Goal: Check status: Check status

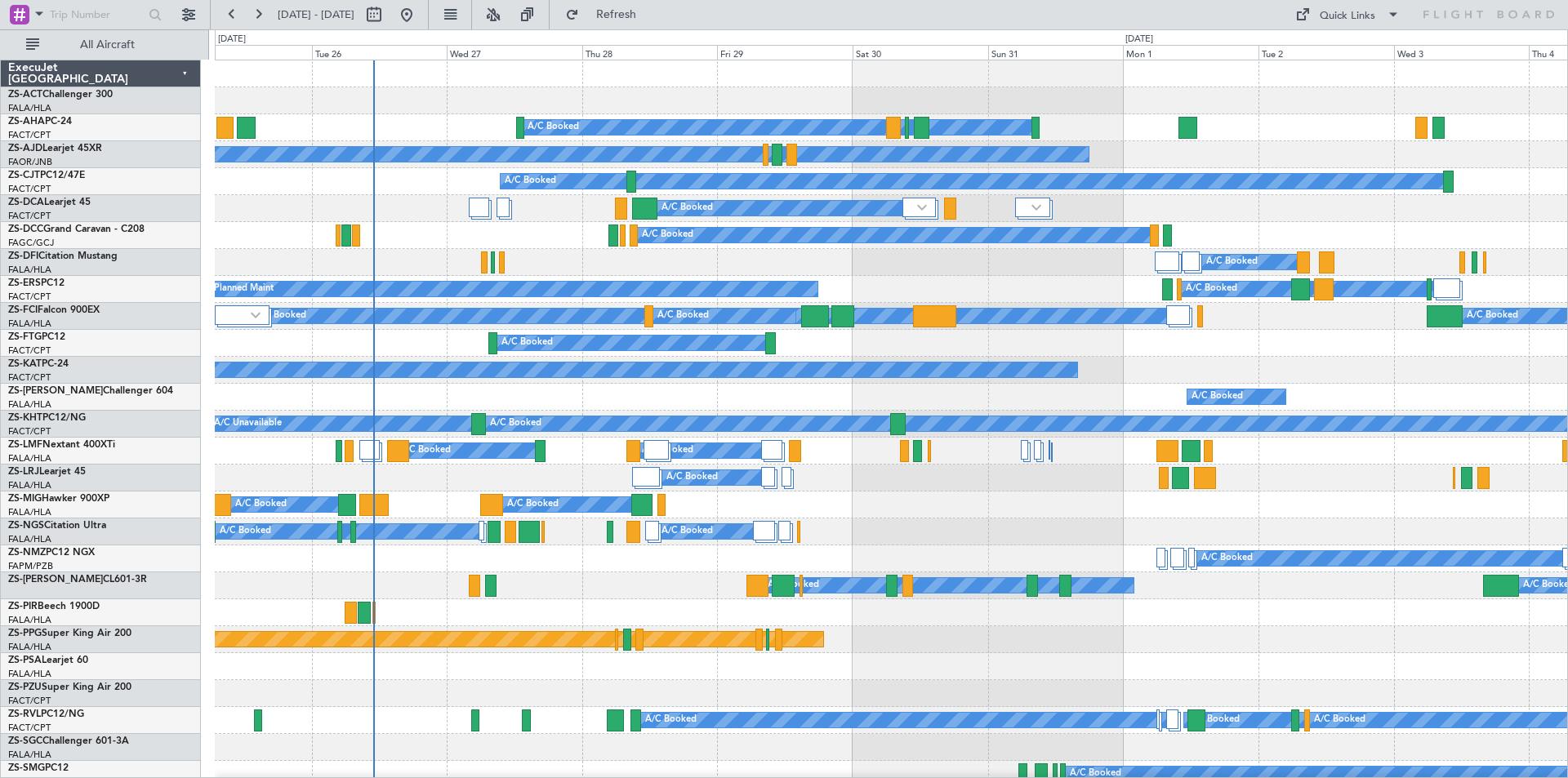
click at [38, 128] on div "A/C Booked Planned Maint A/C Booked A/C Booked A/C Booked A/C Booked A/C Booked…" at bounding box center [784, 403] width 1568 height 749
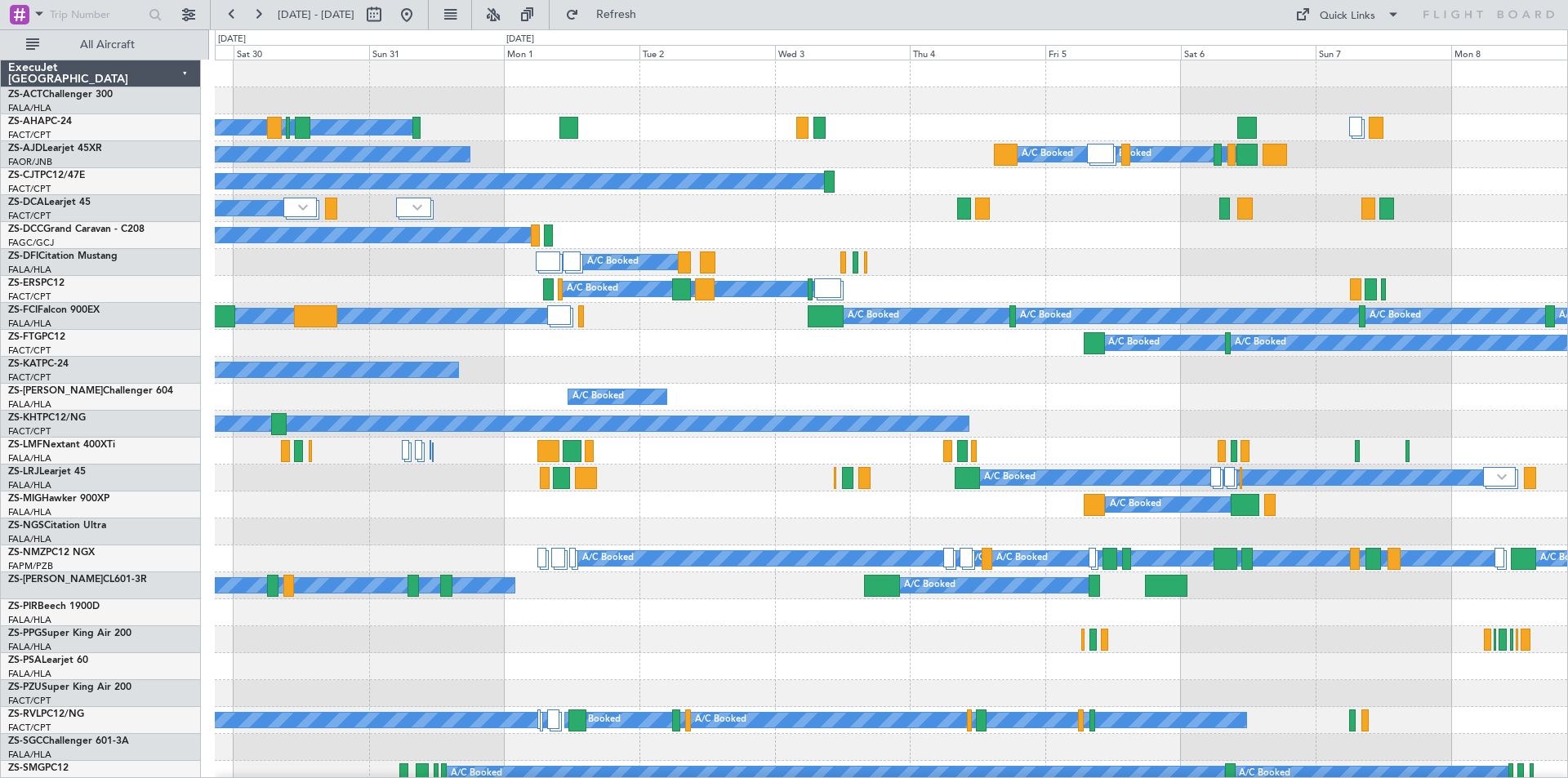
click at [306, 534] on div "A/C Booked" at bounding box center [891, 531] width 1352 height 27
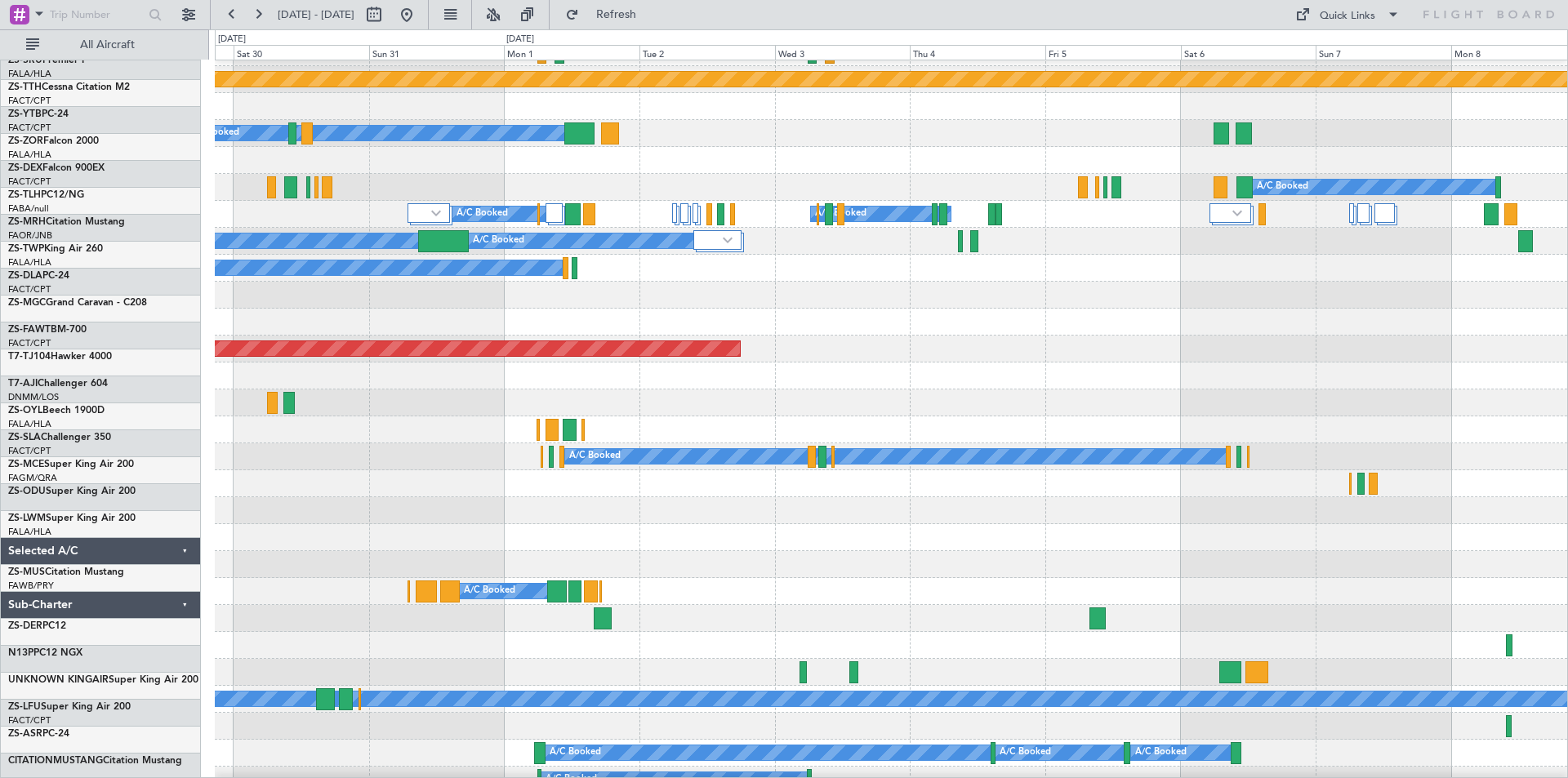
scroll to position [816, 0]
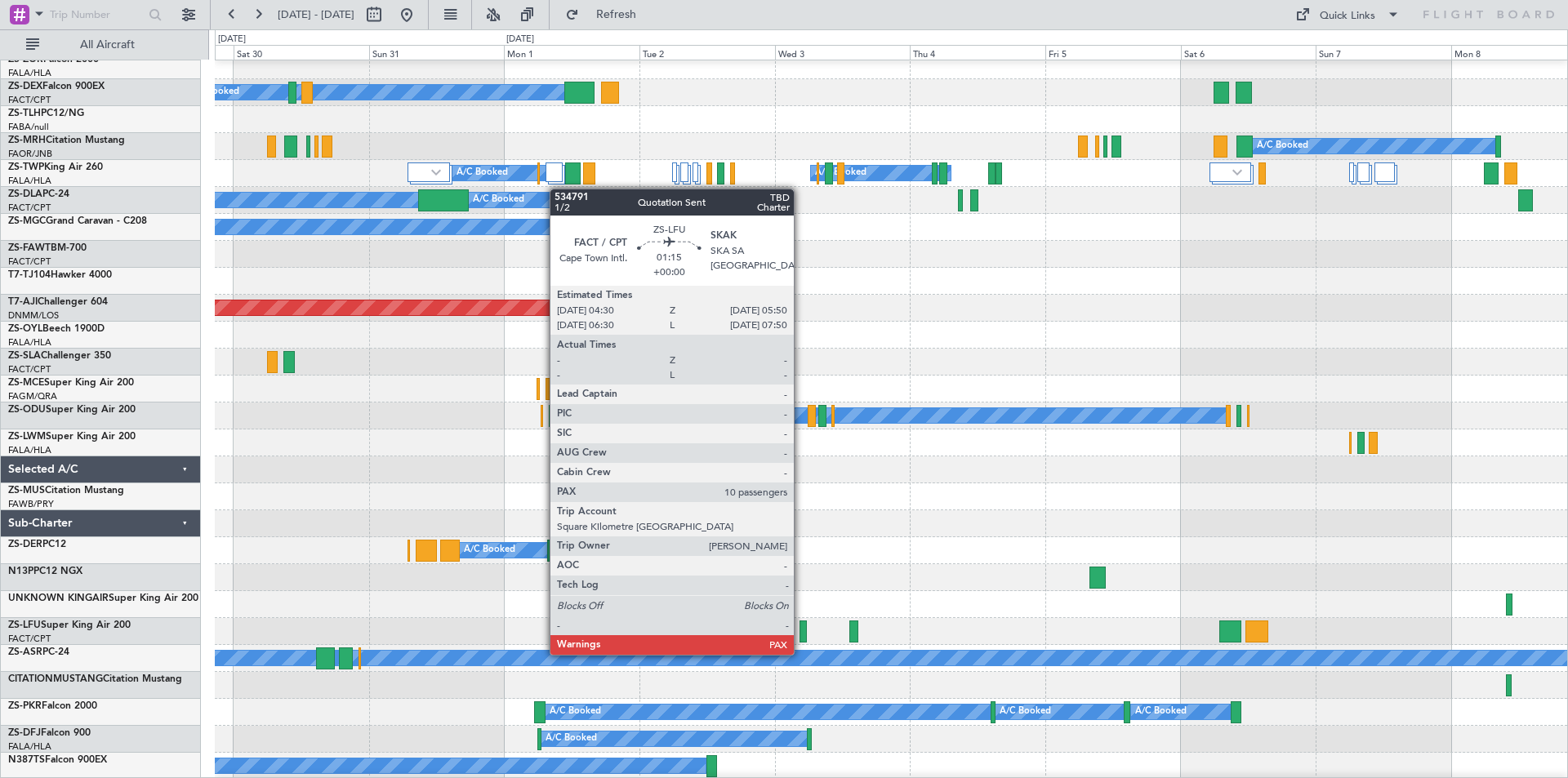
click at [802, 638] on div at bounding box center [803, 632] width 8 height 22
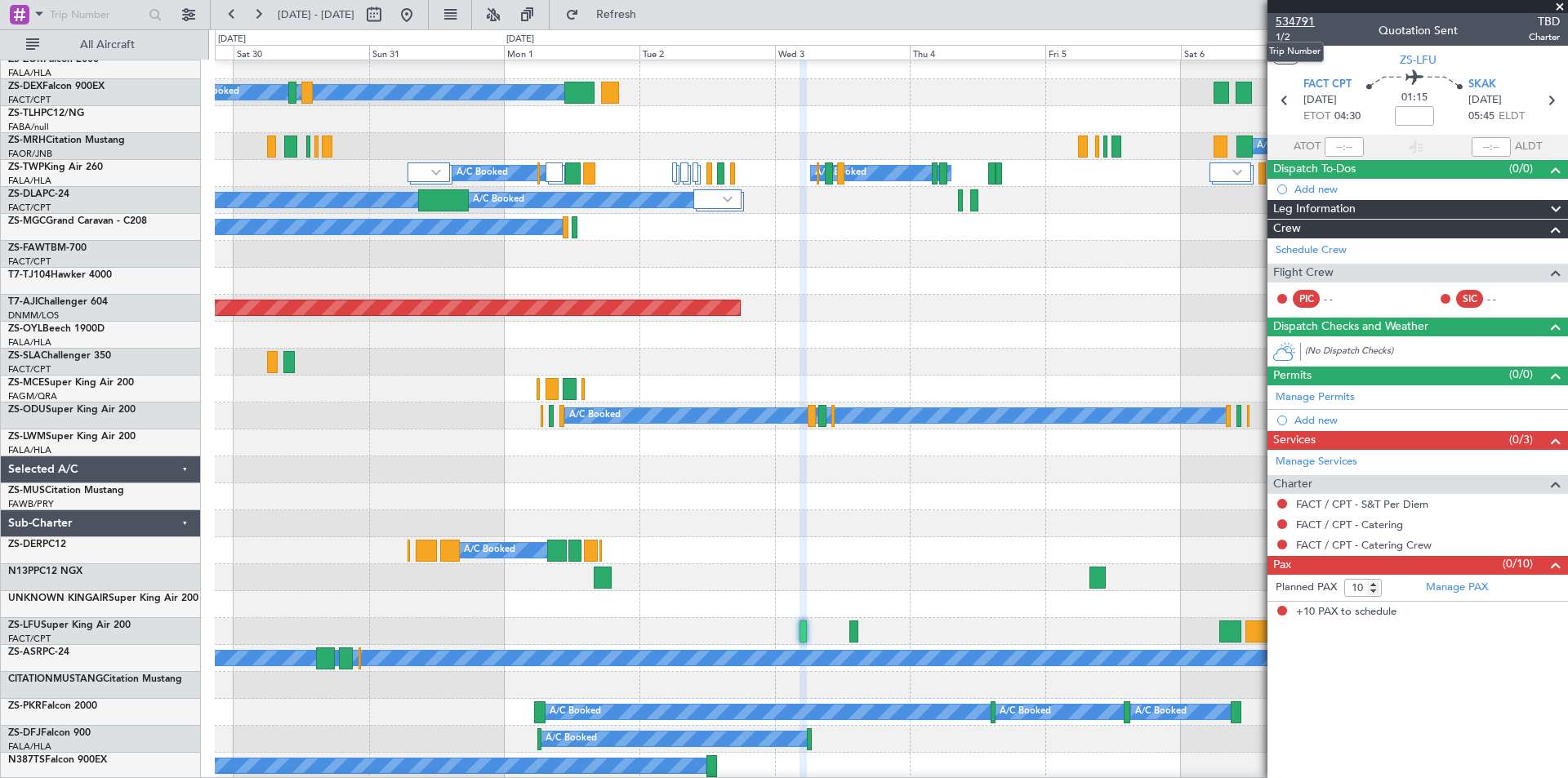
click at [1295, 25] on span "534791" at bounding box center [1295, 21] width 40 height 17
click at [254, 12] on button at bounding box center [258, 15] width 26 height 26
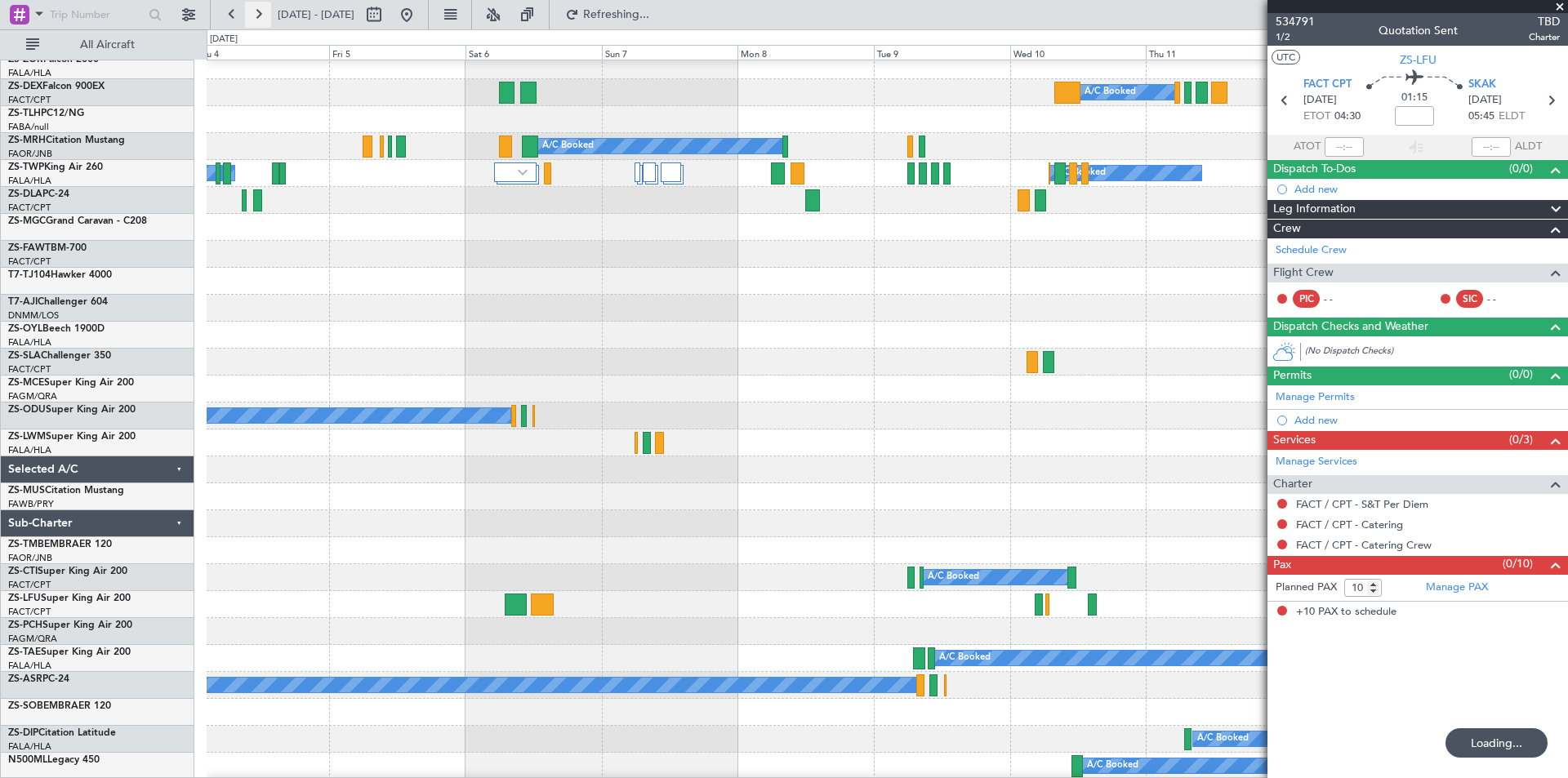
click at [254, 12] on button at bounding box center [258, 15] width 26 height 26
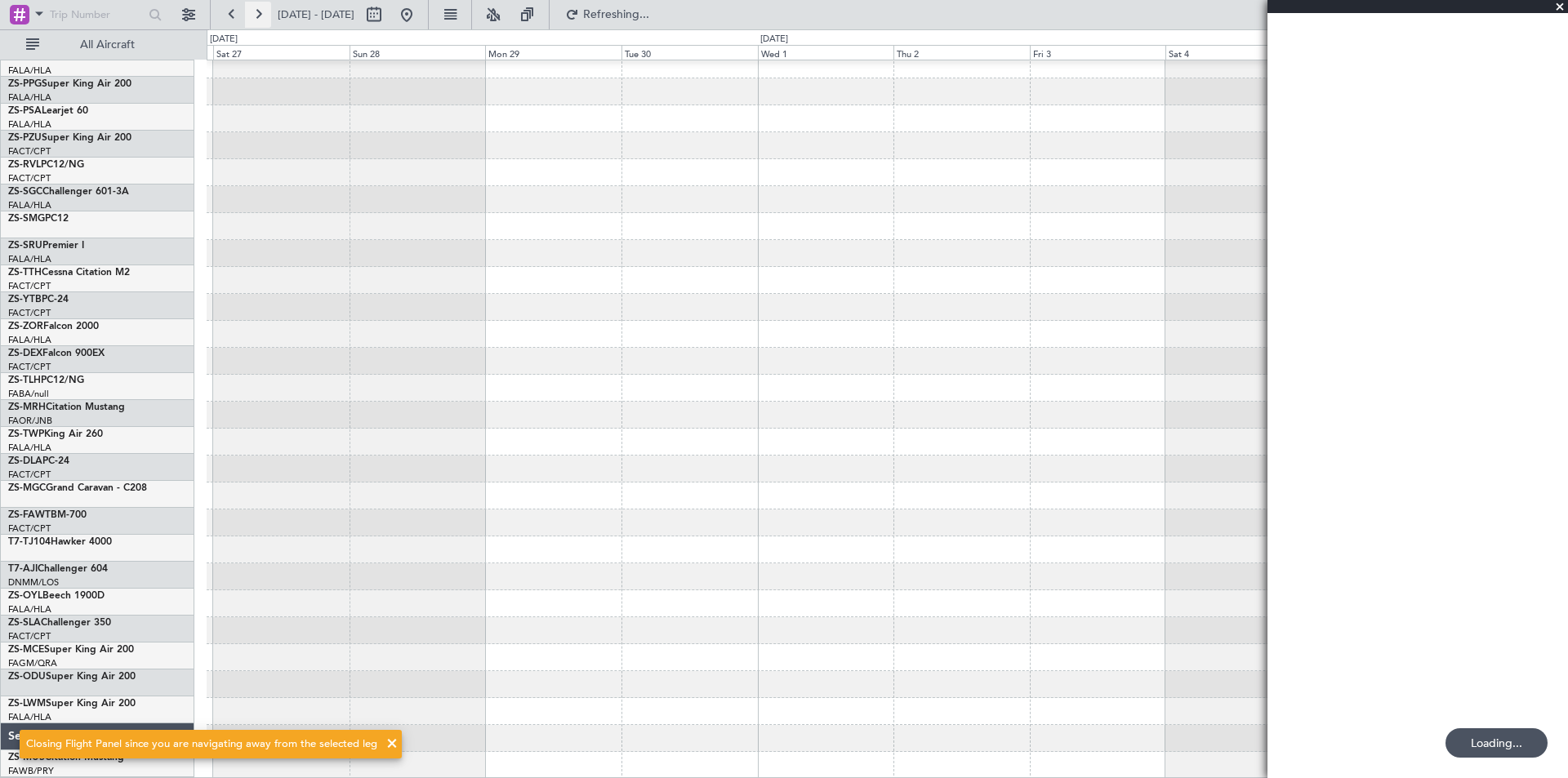
scroll to position [548, 0]
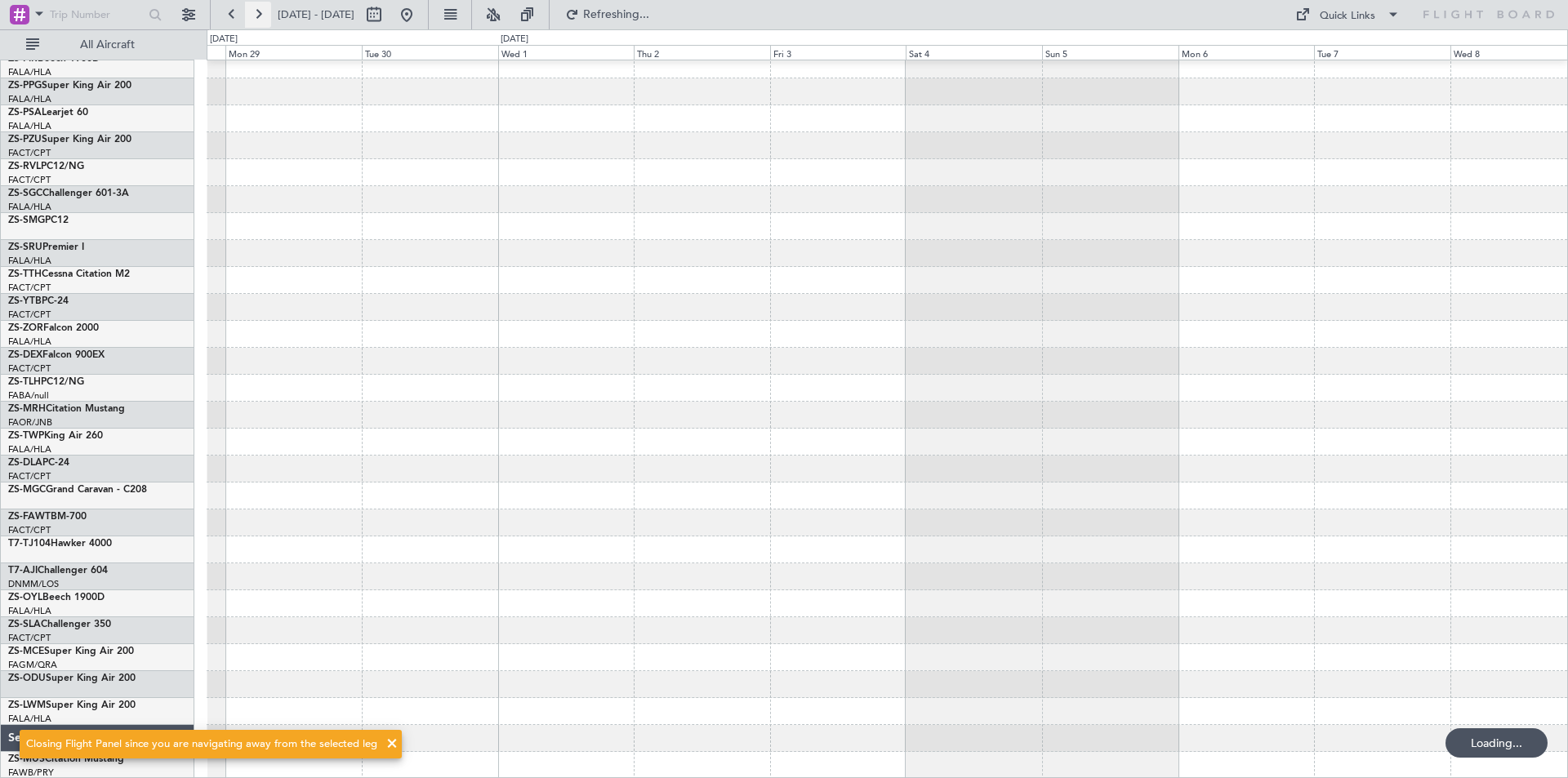
click at [254, 12] on button at bounding box center [258, 15] width 26 height 26
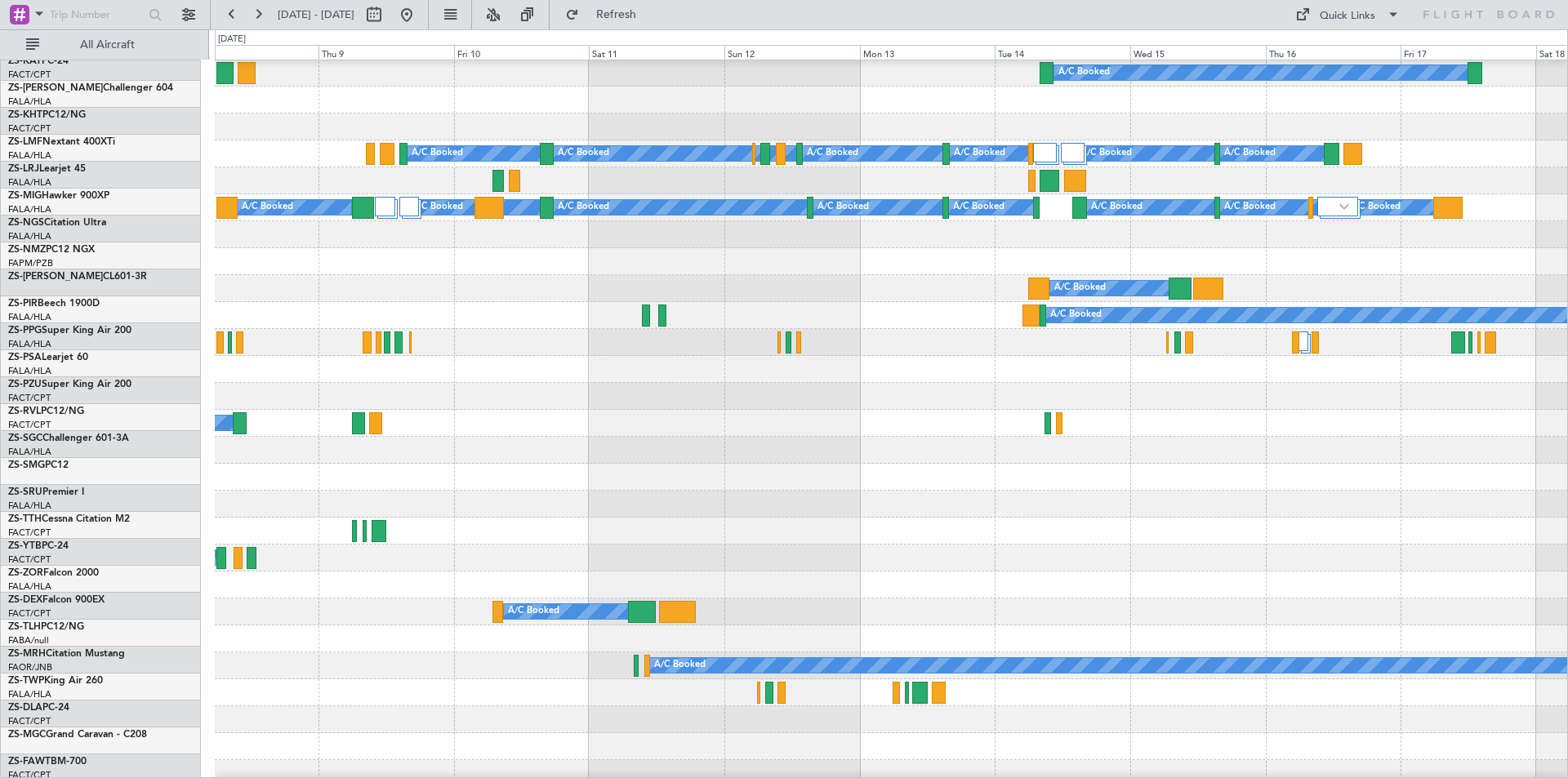
scroll to position [297, 0]
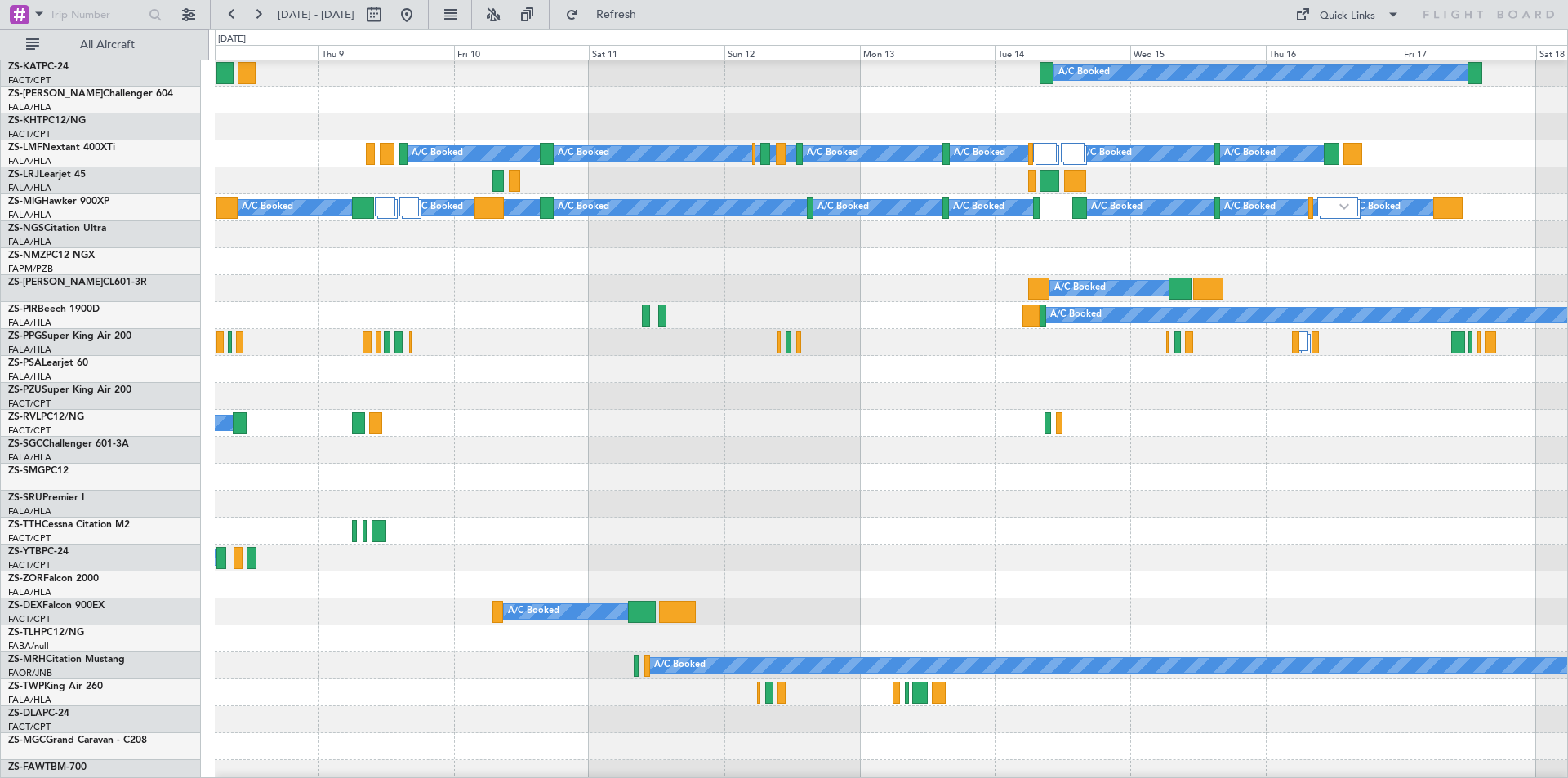
click at [347, 698] on div "A/C Booked" at bounding box center [891, 692] width 1352 height 27
click at [238, 15] on button at bounding box center [232, 15] width 26 height 26
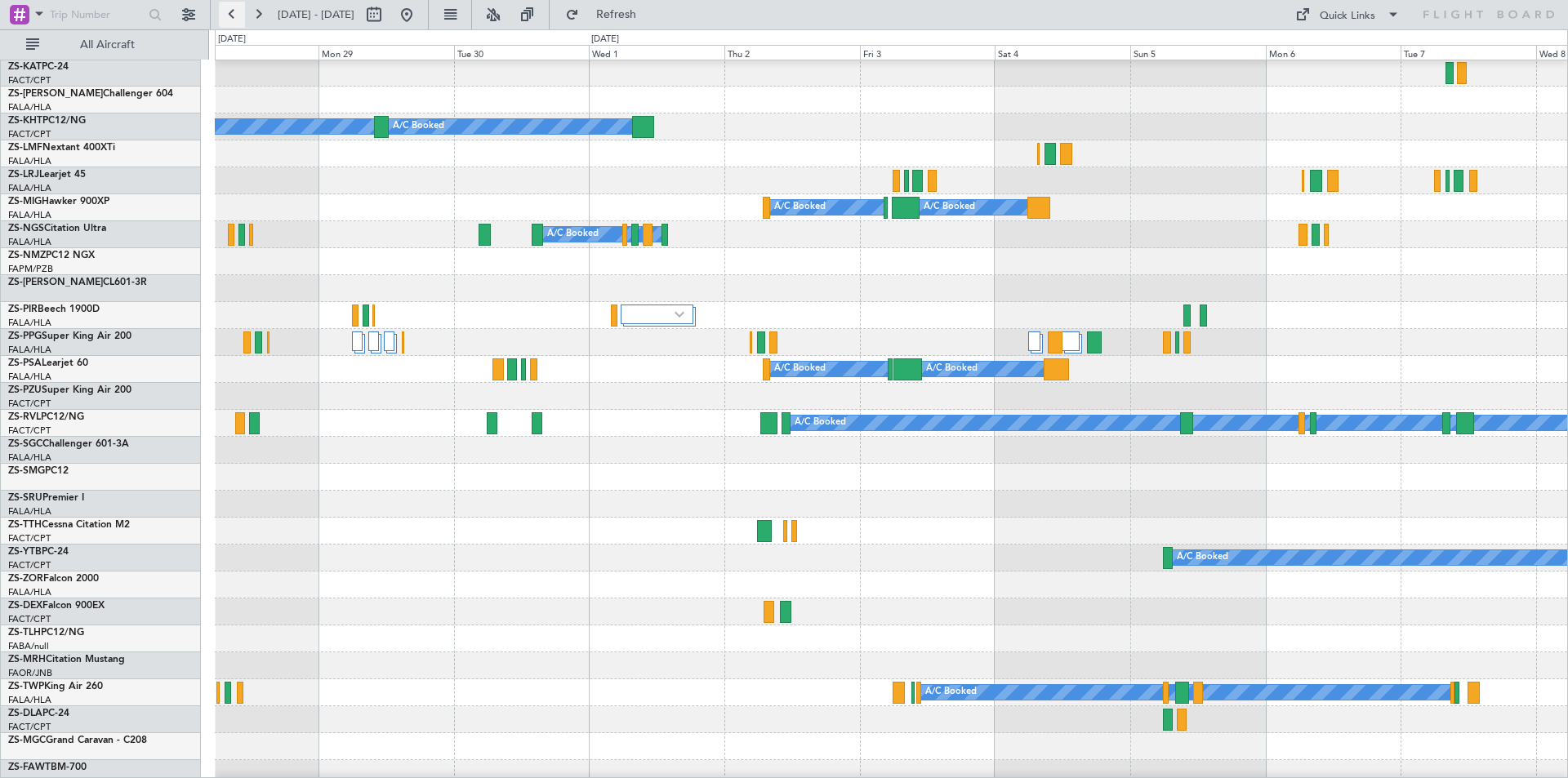
click at [238, 15] on button at bounding box center [232, 15] width 26 height 26
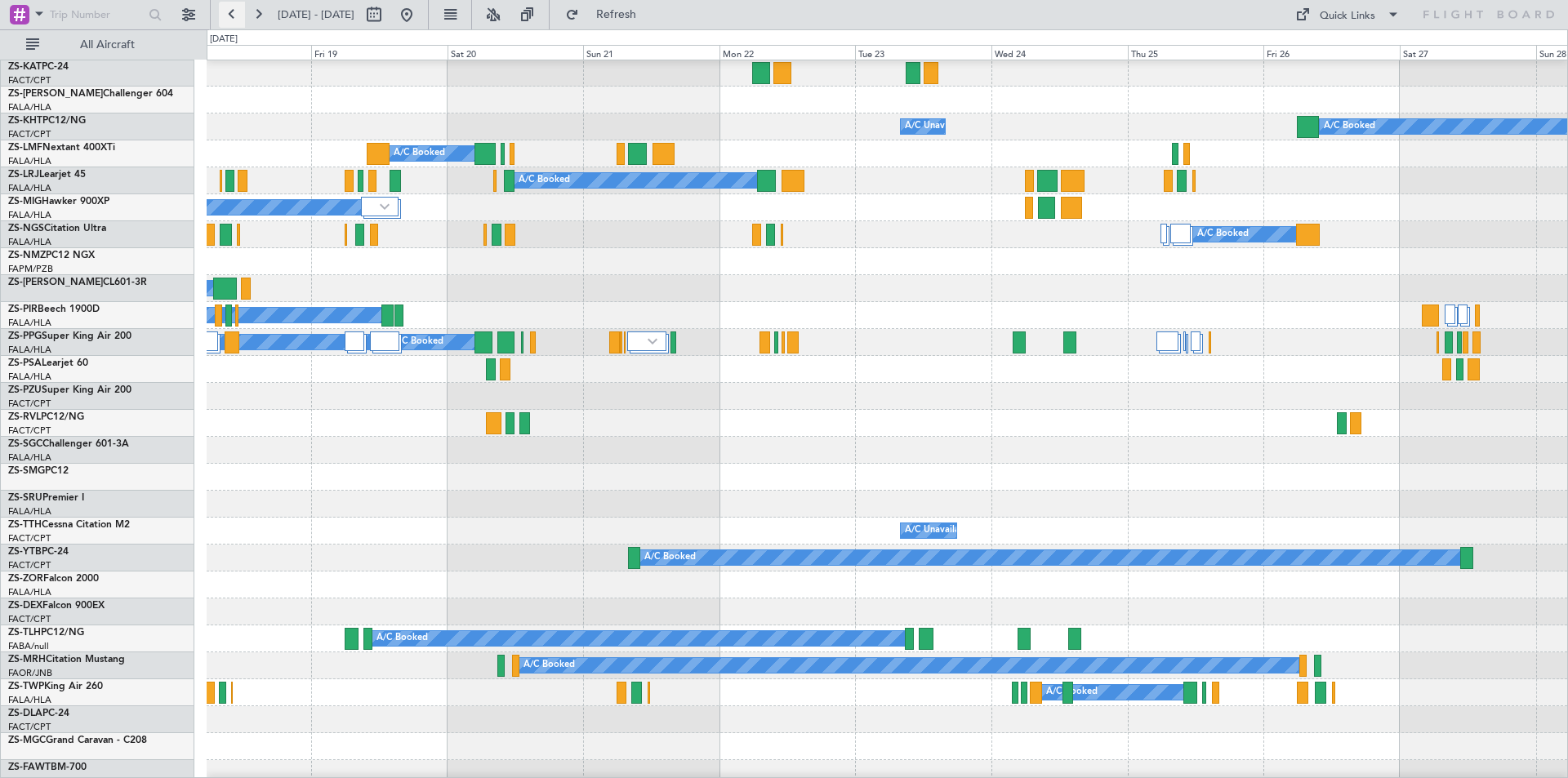
click at [238, 15] on button at bounding box center [232, 15] width 26 height 26
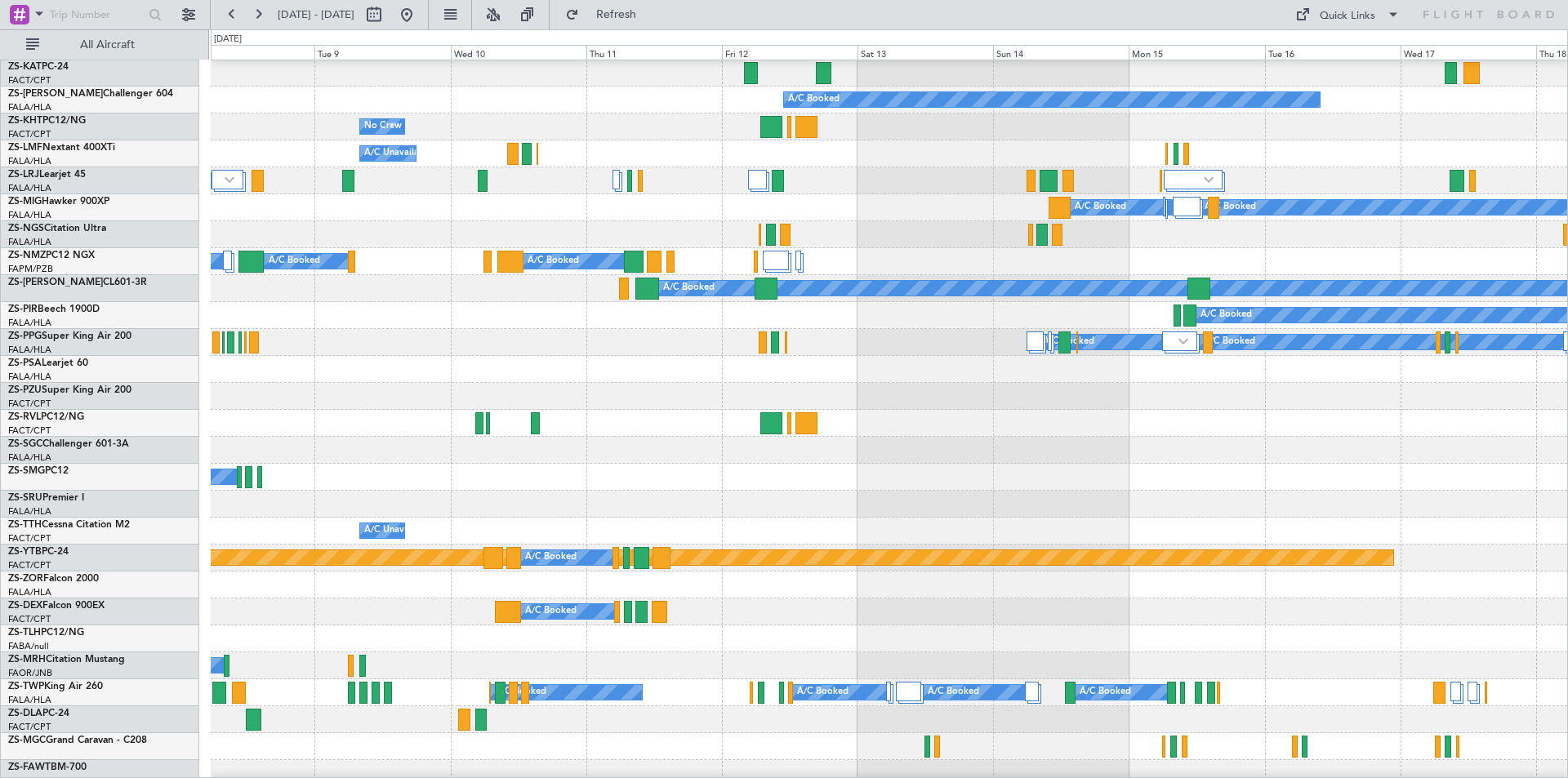
scroll to position [460, 0]
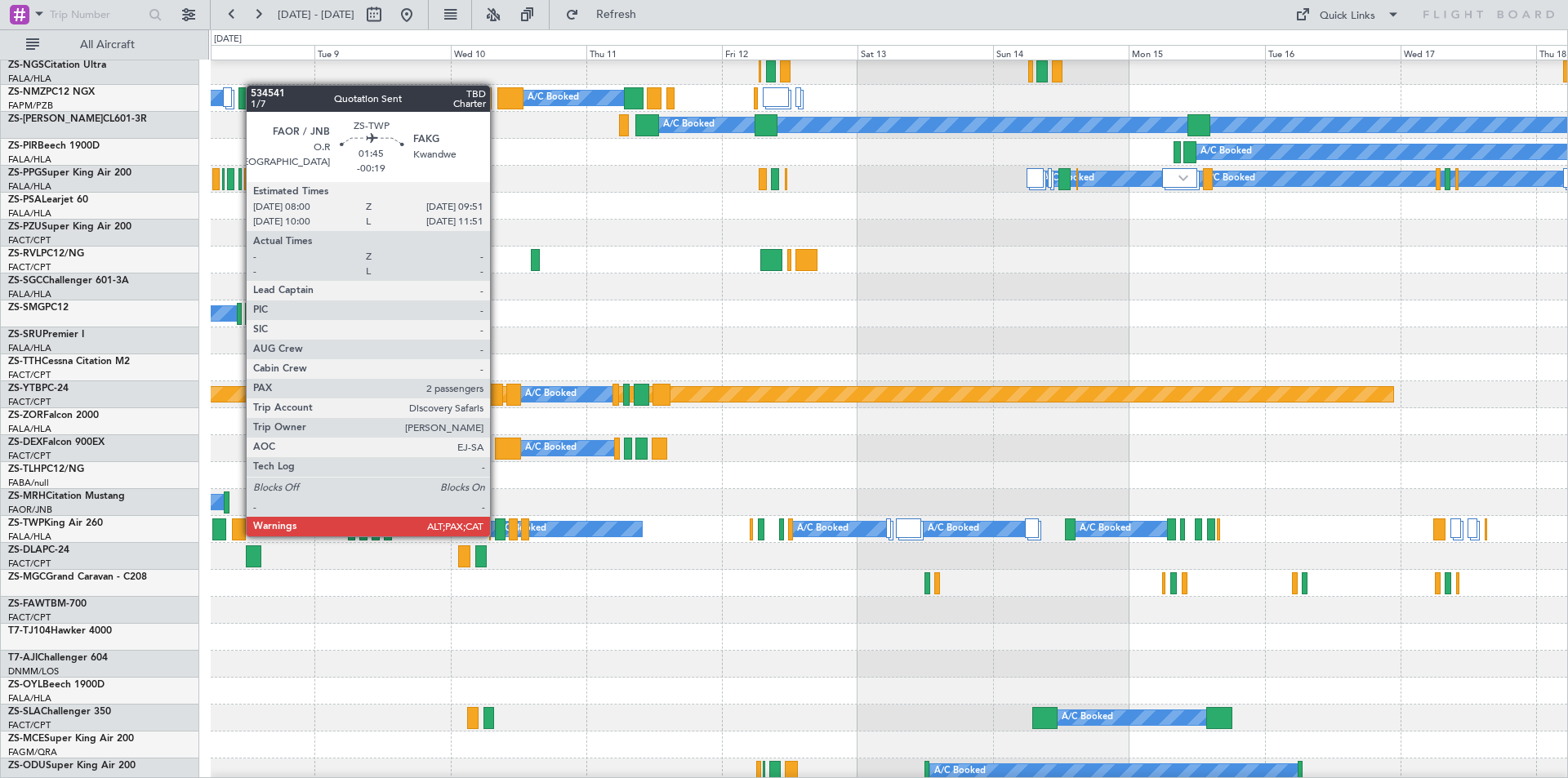
click at [497, 535] on div at bounding box center [500, 529] width 11 height 22
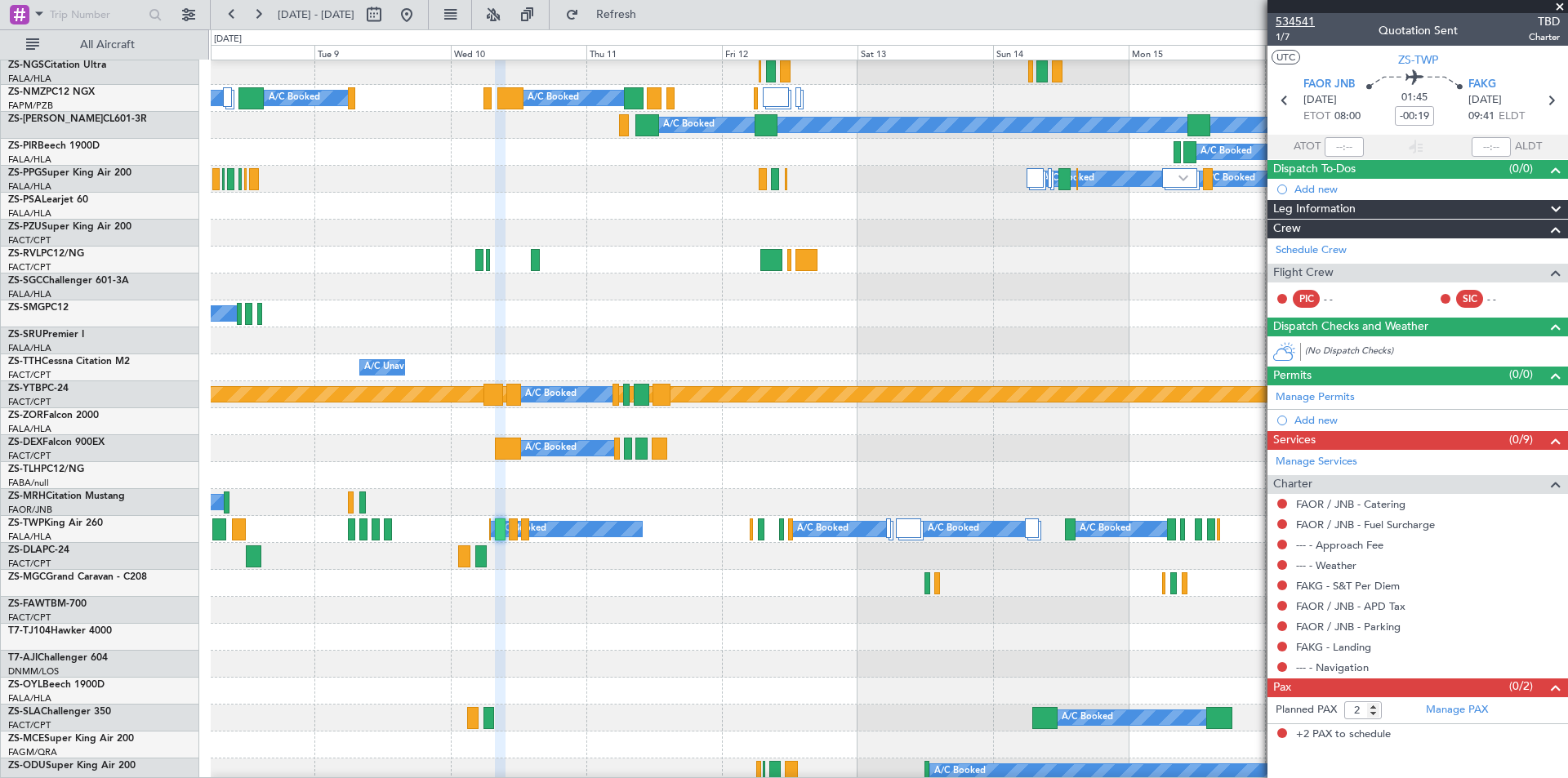
click at [1296, 25] on span "534541" at bounding box center [1295, 21] width 40 height 17
